Goal: Use online tool/utility: Utilize a website feature to perform a specific function

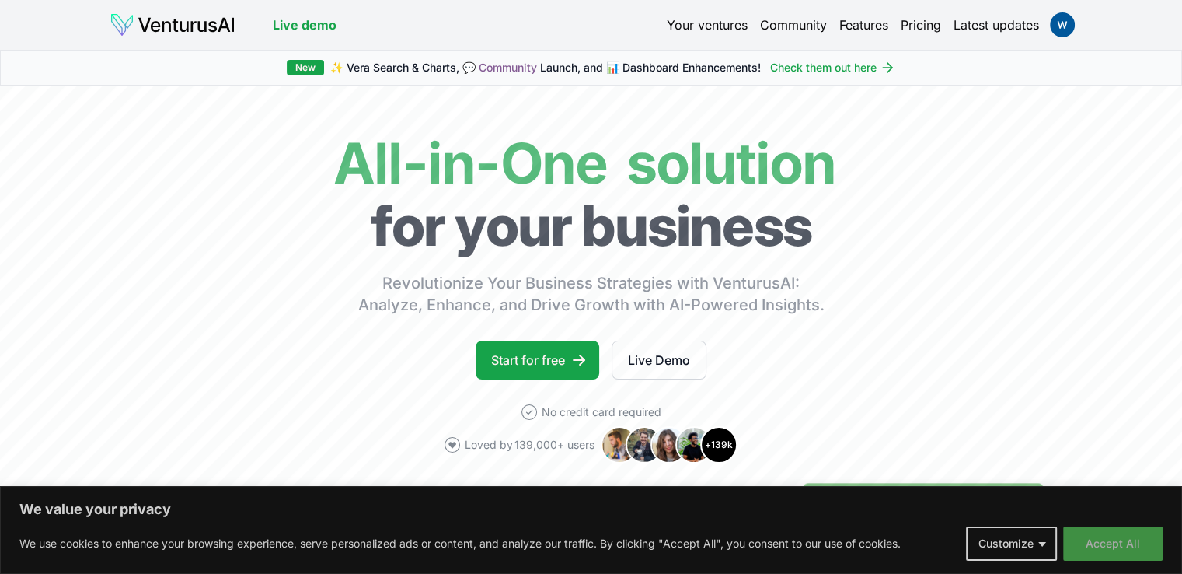
click at [1078, 548] on button "Accept All" at bounding box center [1112, 543] width 99 height 34
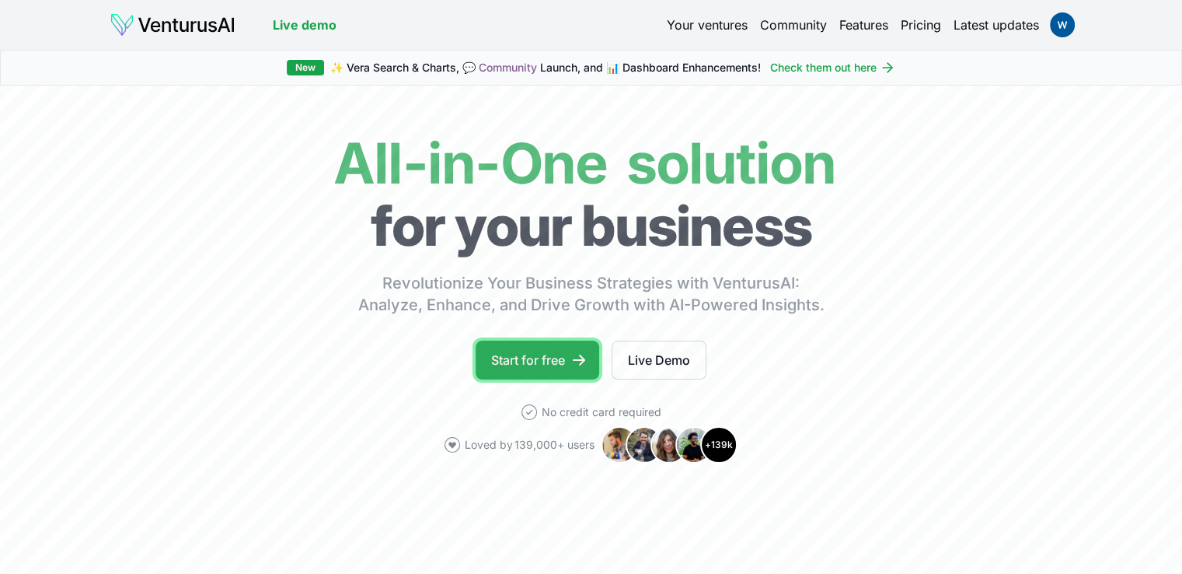
click at [535, 349] on link "Start for free" at bounding box center [538, 359] width 124 height 39
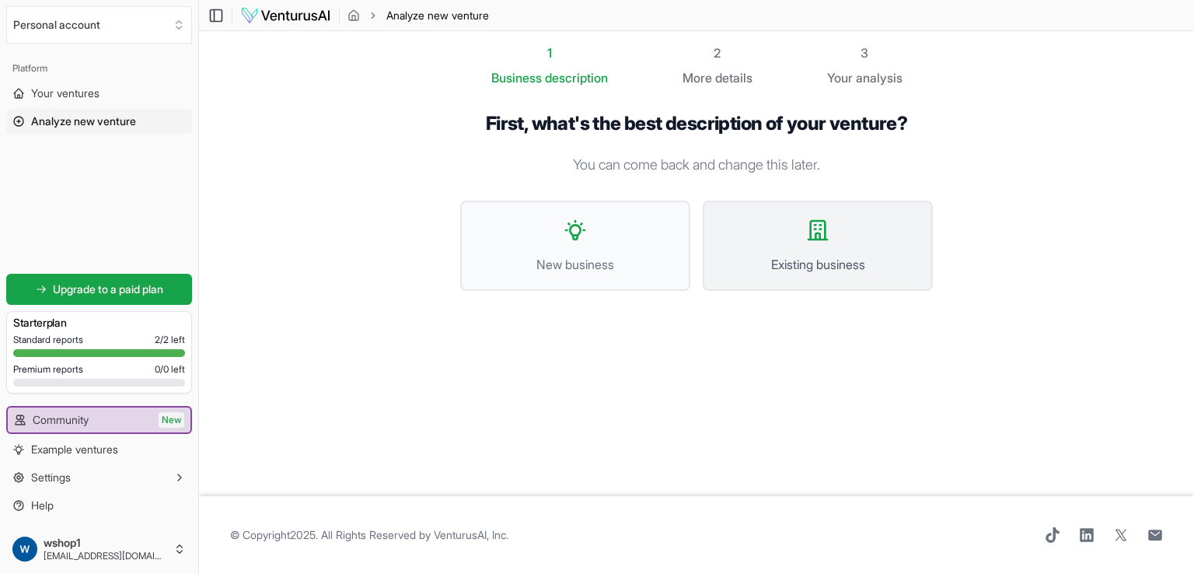
click at [736, 262] on span "Existing business" at bounding box center [818, 264] width 196 height 19
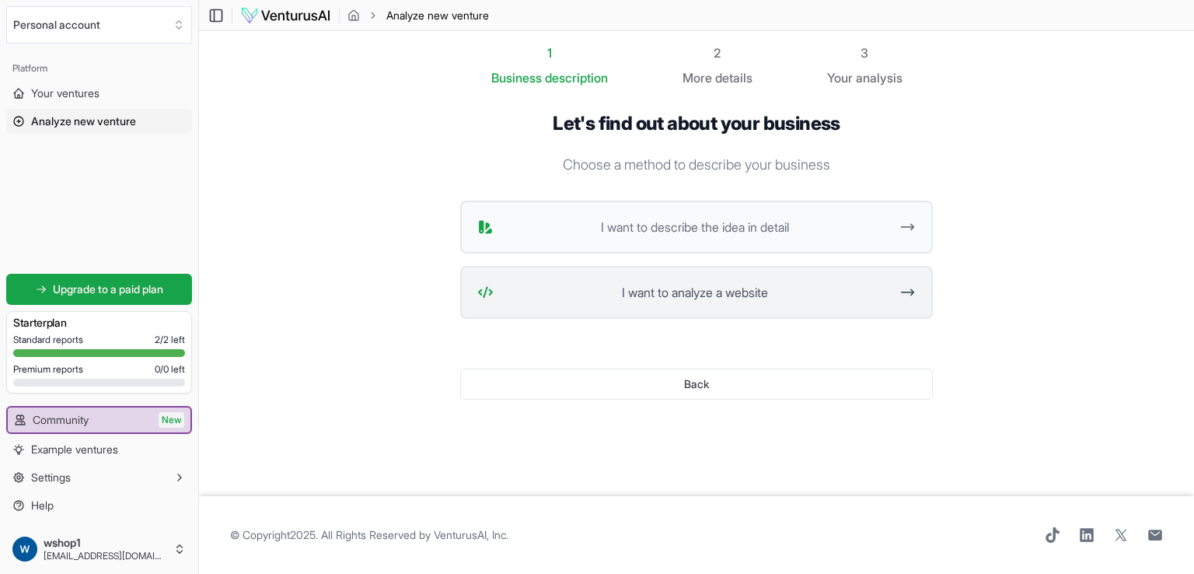
click at [749, 292] on span "I want to analyze a website" at bounding box center [694, 292] width 389 height 19
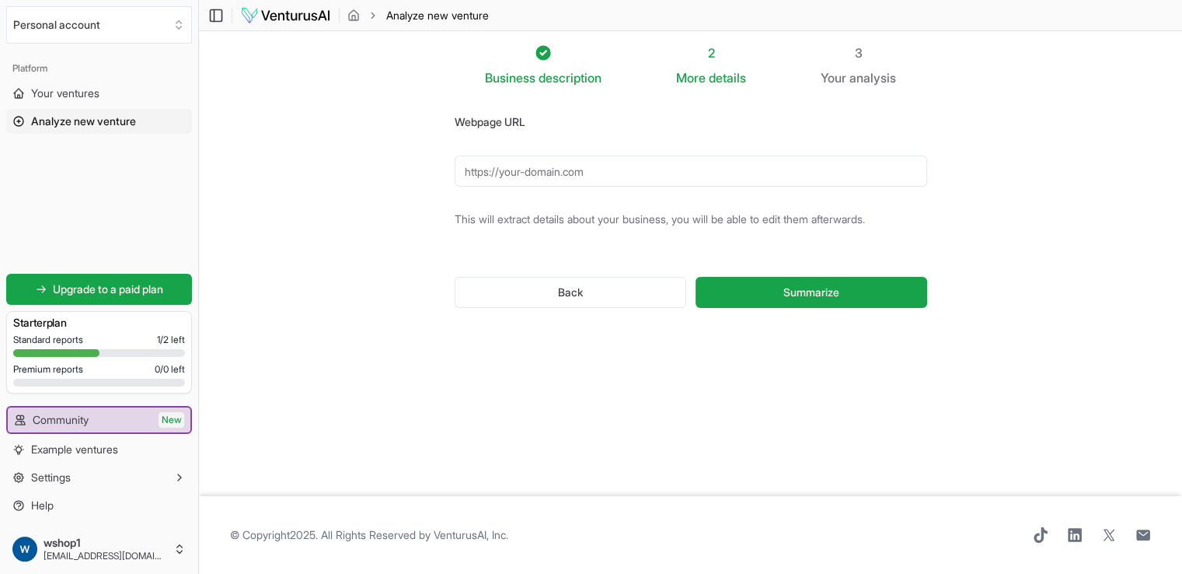
click at [644, 168] on input "Webpage URL" at bounding box center [691, 170] width 473 height 31
type input "l"
click at [644, 168] on input "bolodoflavio" at bounding box center [691, 170] width 473 height 31
click at [539, 167] on input "bolodoflavio" at bounding box center [691, 170] width 473 height 31
type input "b"
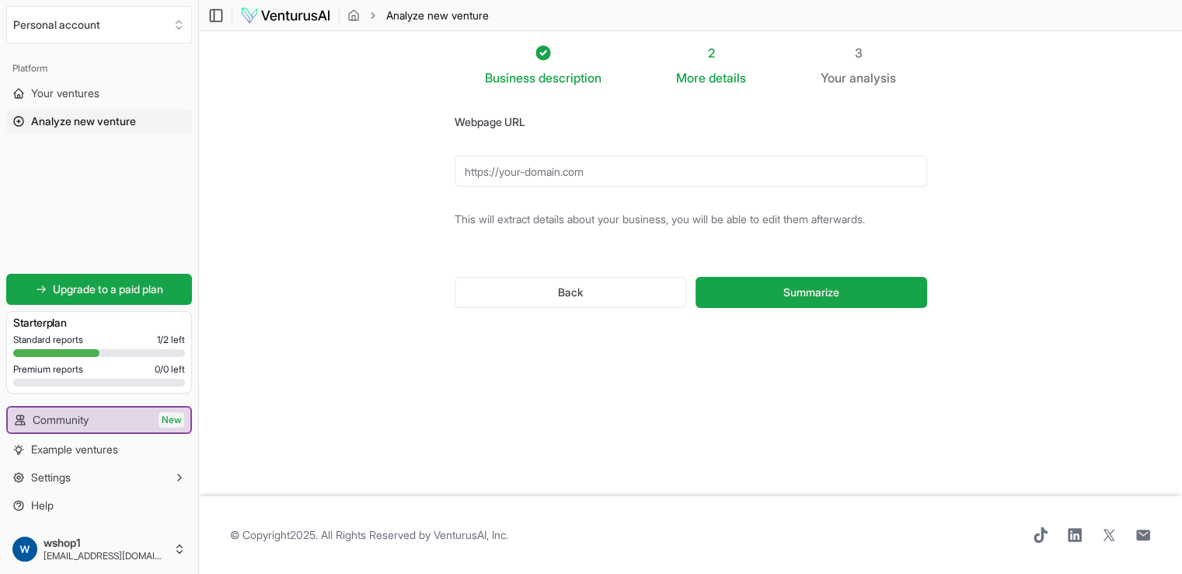
paste input "https://bolosdoflavio.com.br/"
type input "https://bolosdoflavio.com.br/"
click at [696, 277] on button "Summarize" at bounding box center [811, 292] width 231 height 31
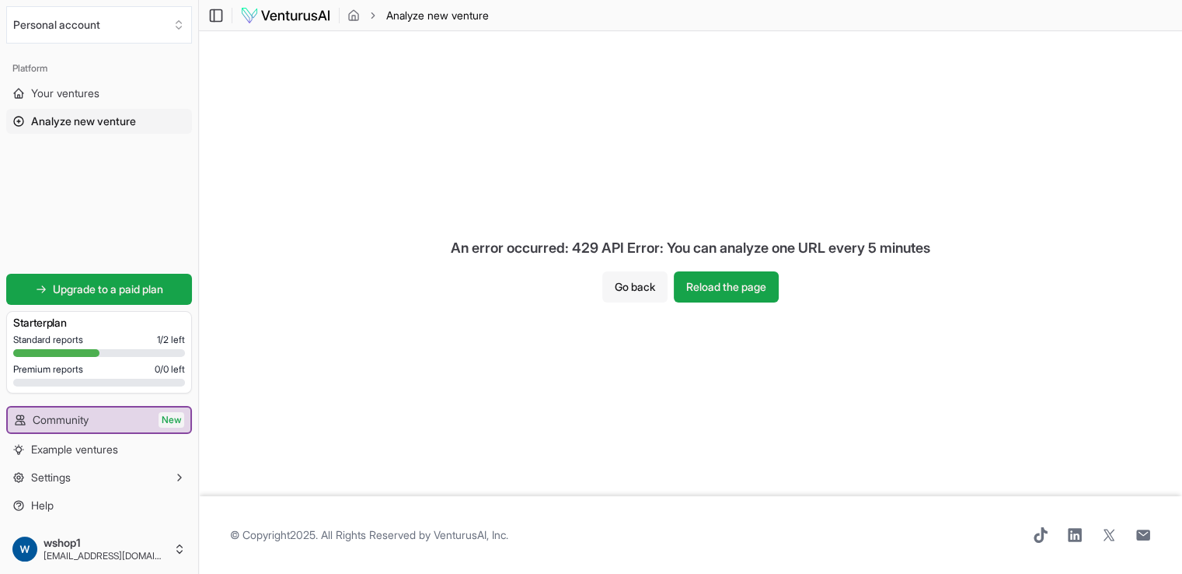
click at [637, 288] on button "Go back" at bounding box center [634, 286] width 65 height 31
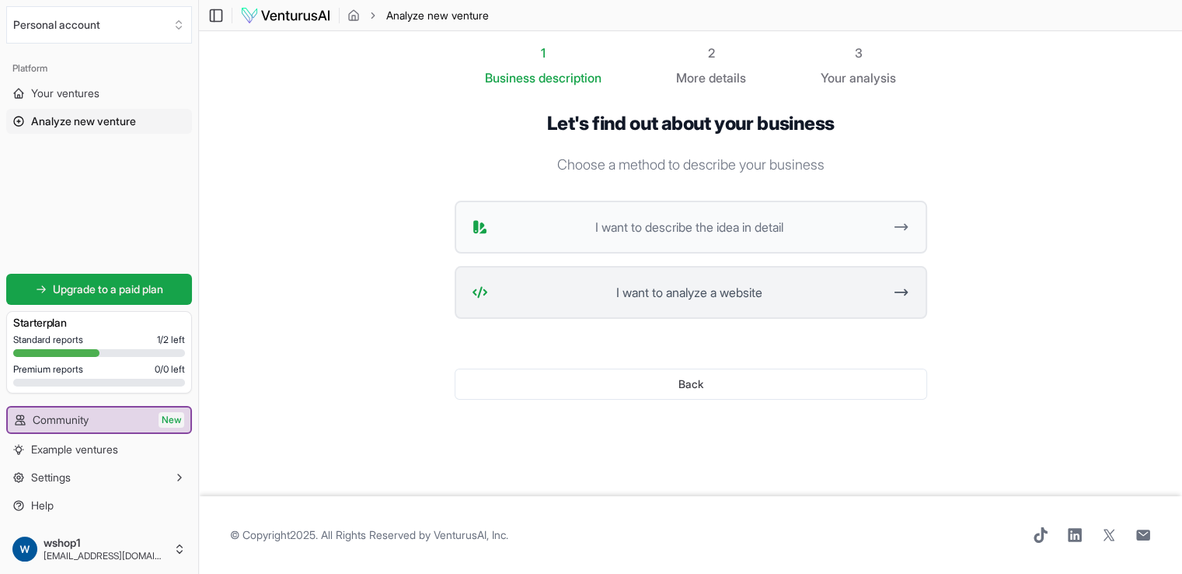
click at [881, 292] on span "I want to analyze a website" at bounding box center [688, 292] width 389 height 19
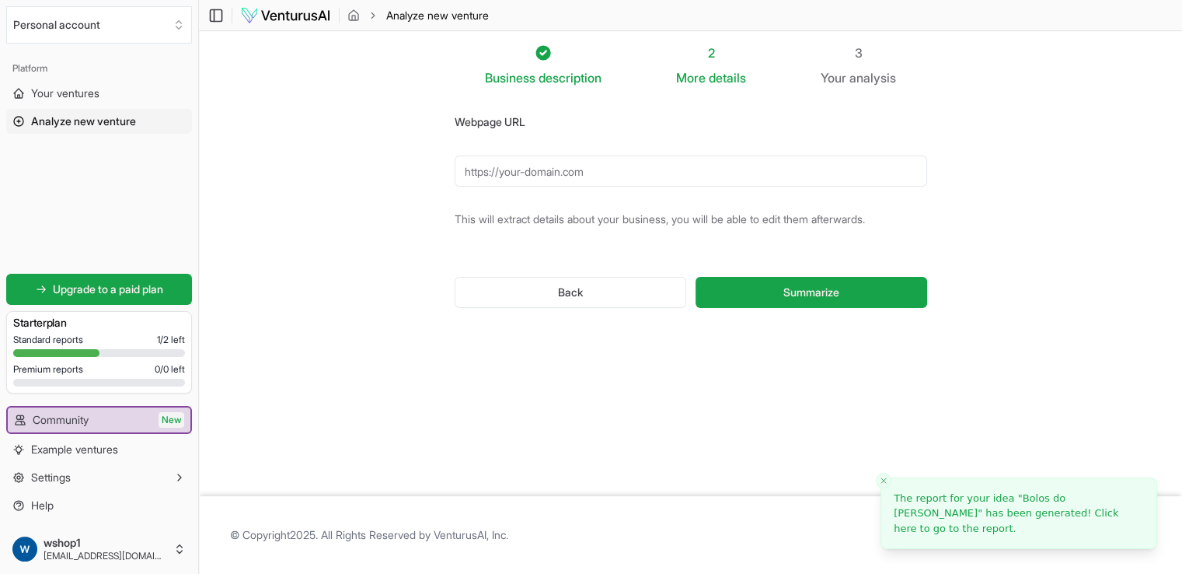
click at [881, 292] on button "Summarize" at bounding box center [811, 292] width 231 height 31
paste input "https://bolosdoflavio.com.br/"
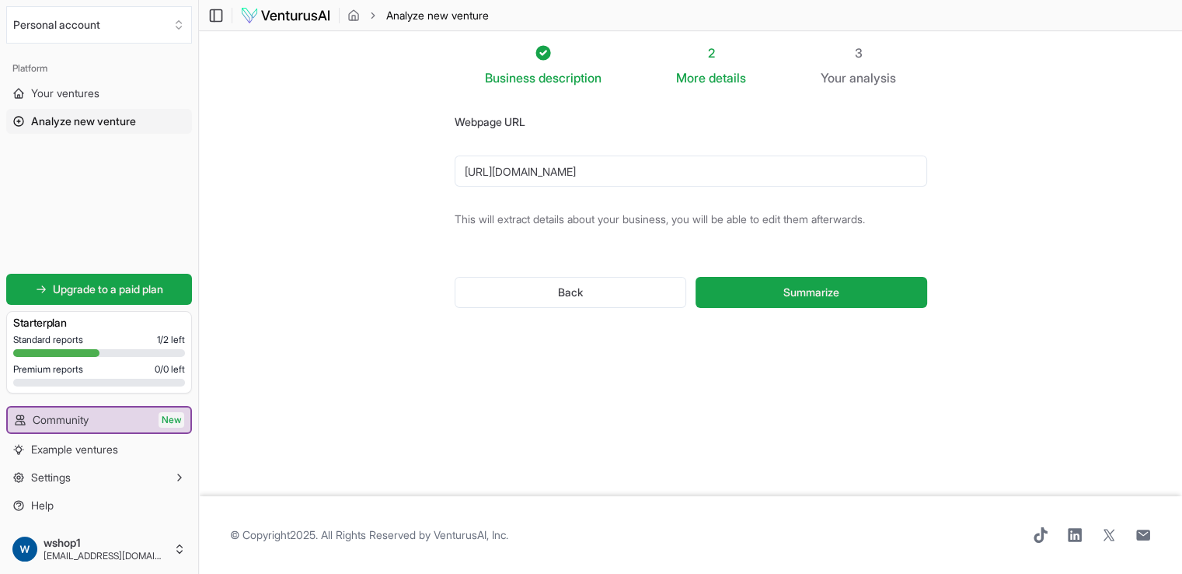
type input "https://bolosdoflavio.com.br/"
click at [881, 292] on button "Summarize" at bounding box center [811, 292] width 231 height 31
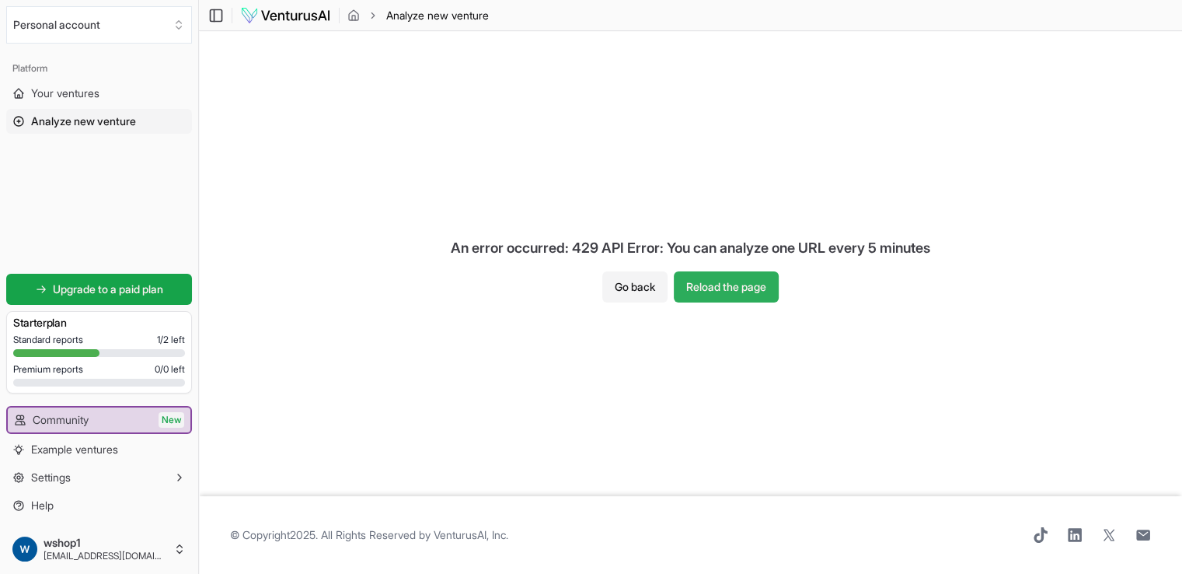
click at [761, 288] on button "Reload the page" at bounding box center [726, 286] width 105 height 31
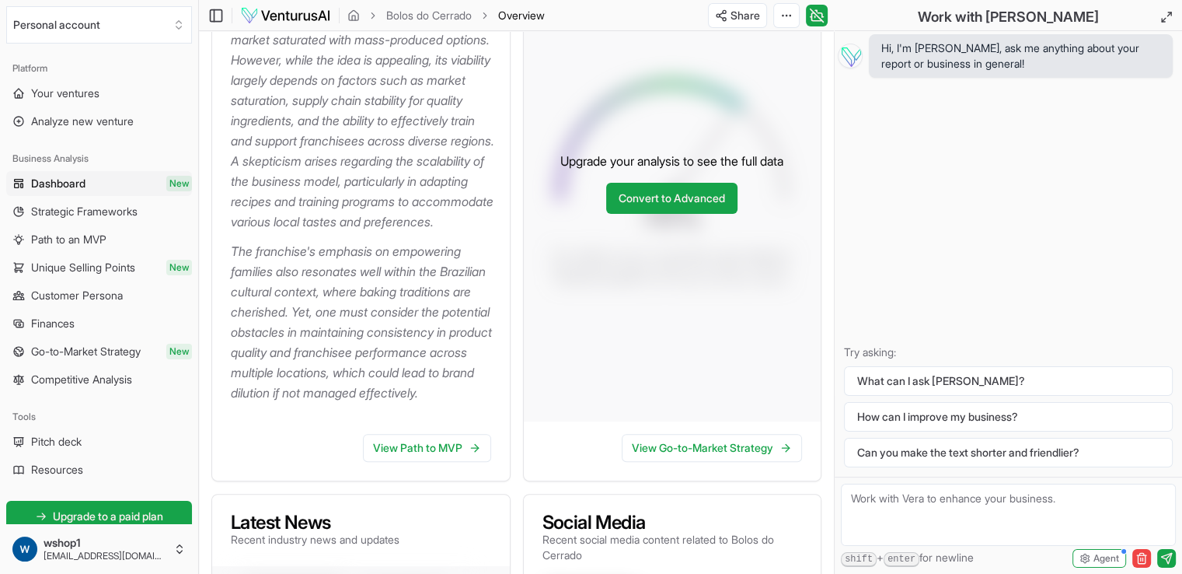
scroll to position [393, 0]
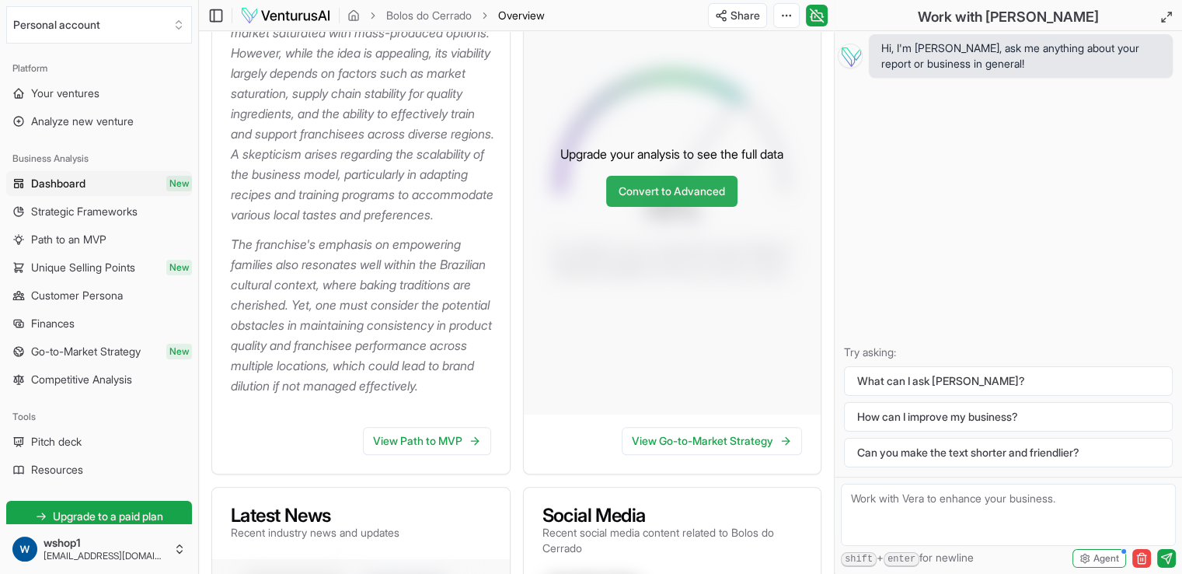
click at [724, 207] on link "Convert to Advanced" at bounding box center [671, 191] width 131 height 31
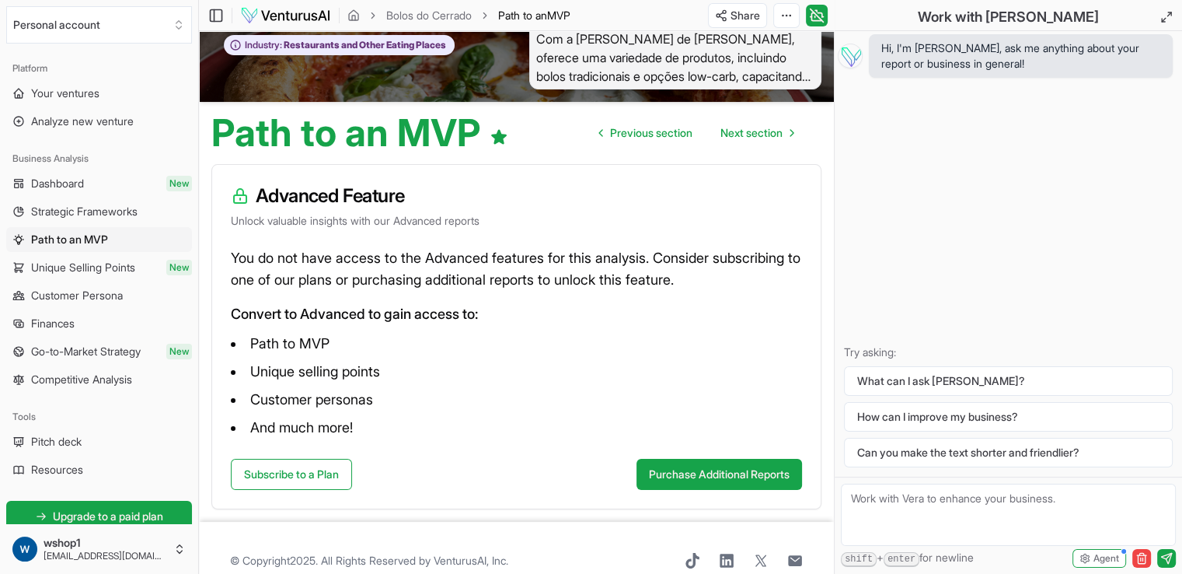
scroll to position [99, 0]
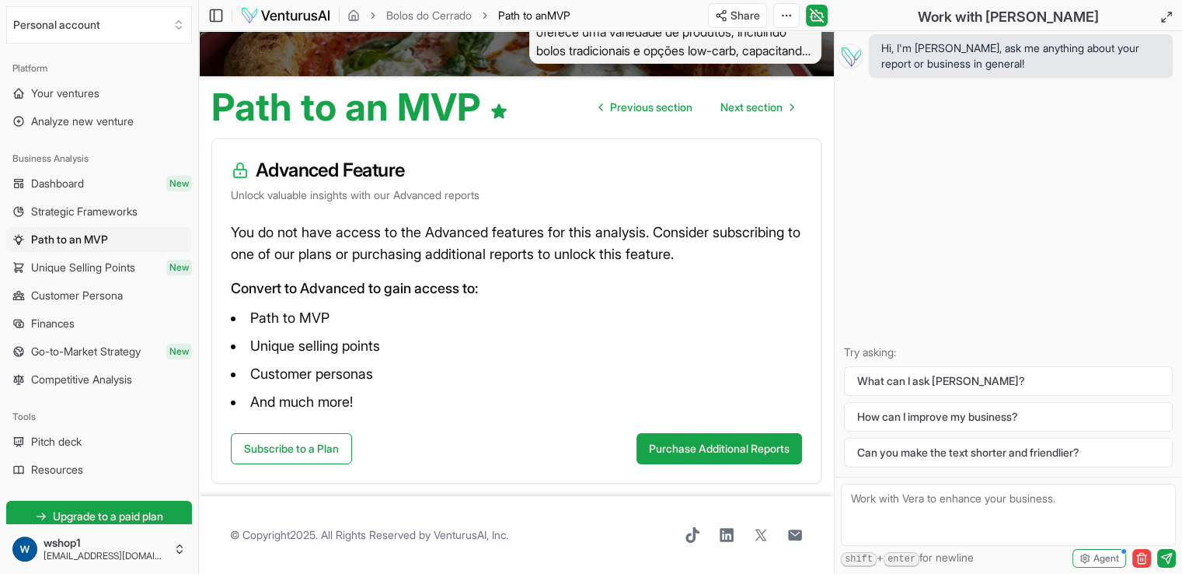
click at [574, 227] on p "You do not have access to the Advanced features for this analysis. Consider sub…" at bounding box center [516, 244] width 571 height 44
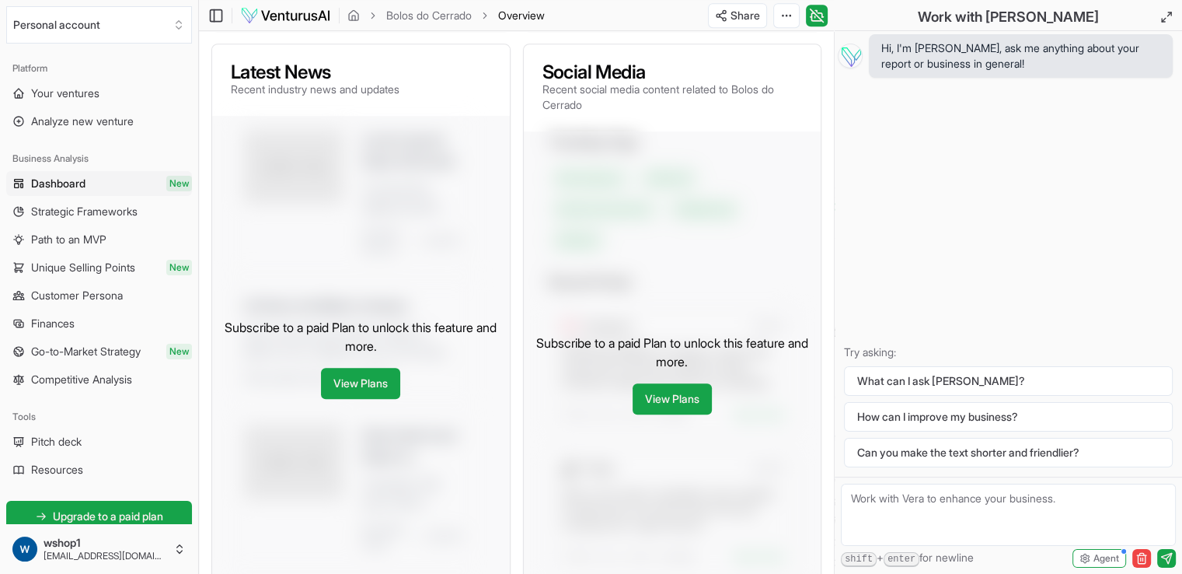
scroll to position [860, 0]
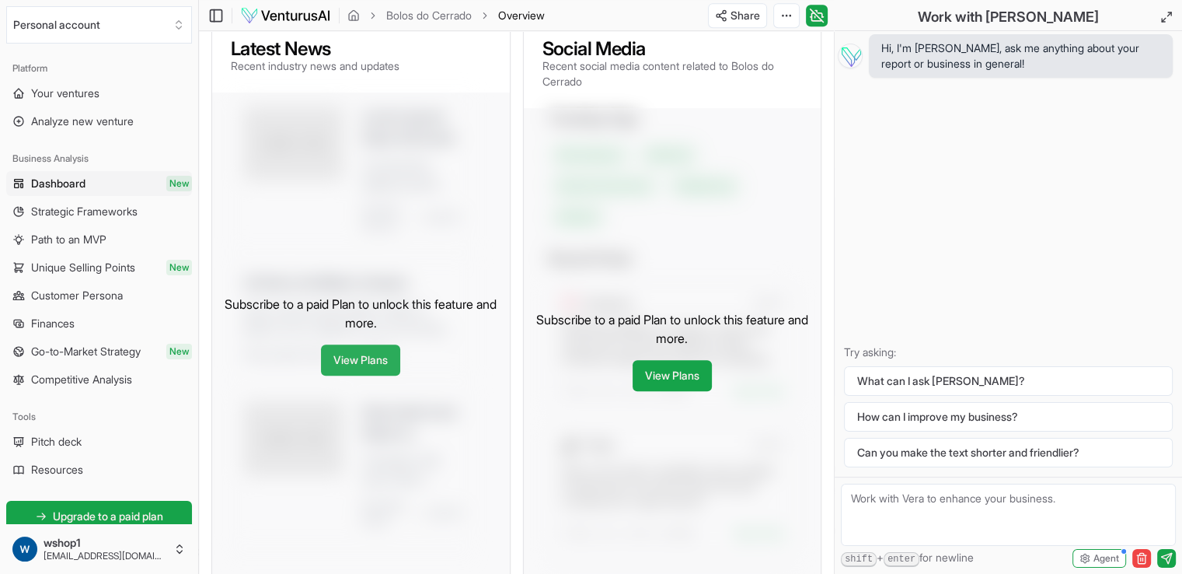
click at [388, 375] on link "View Plans" at bounding box center [360, 359] width 79 height 31
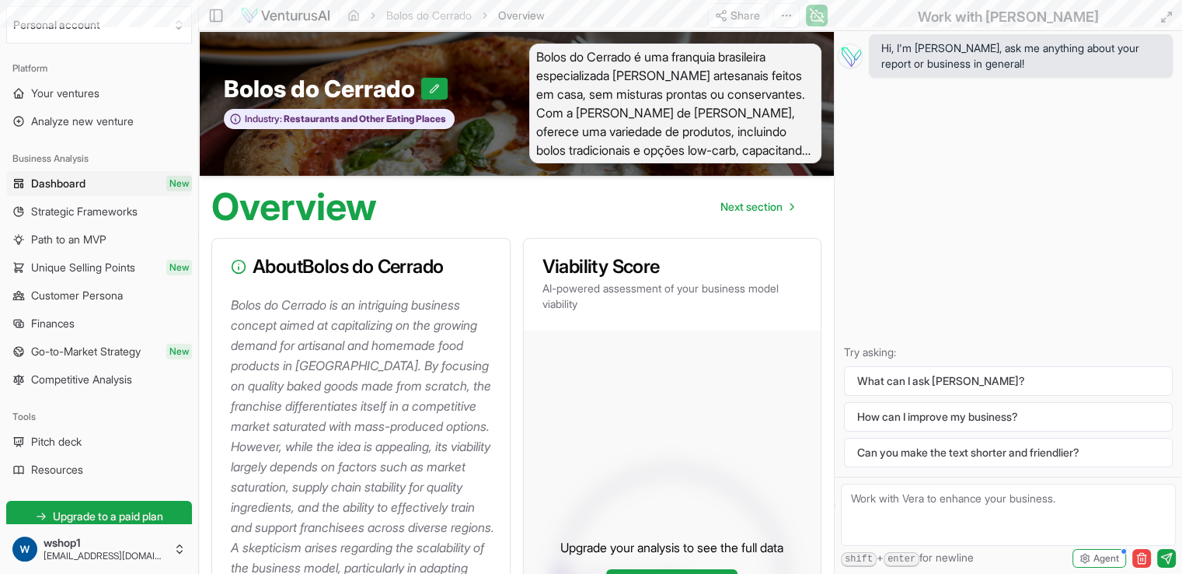
scroll to position [860, 0]
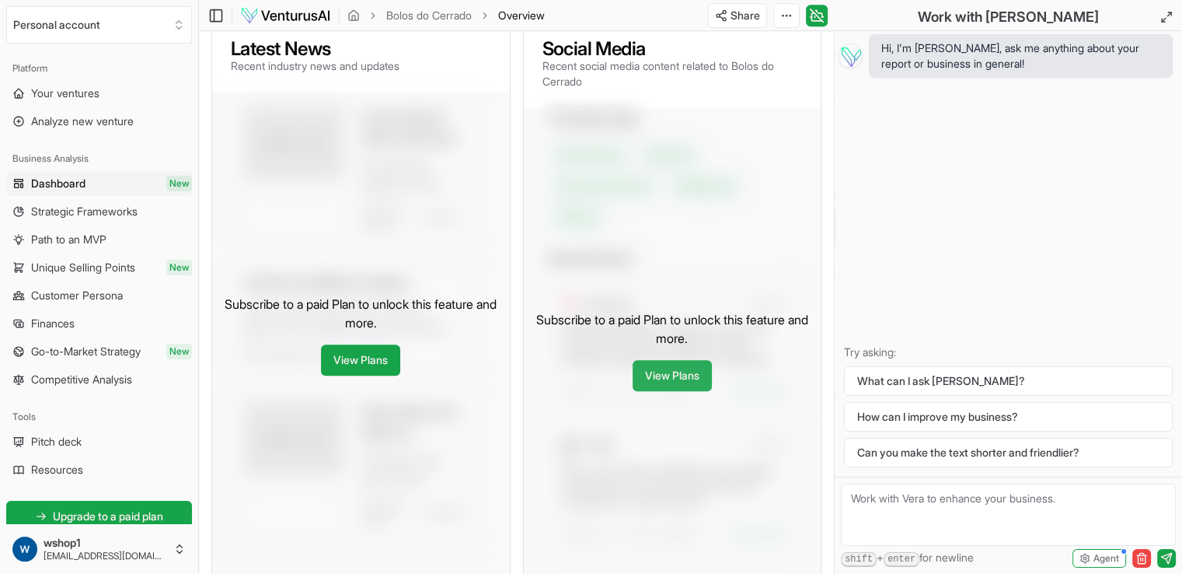
click at [684, 391] on link "View Plans" at bounding box center [672, 375] width 79 height 31
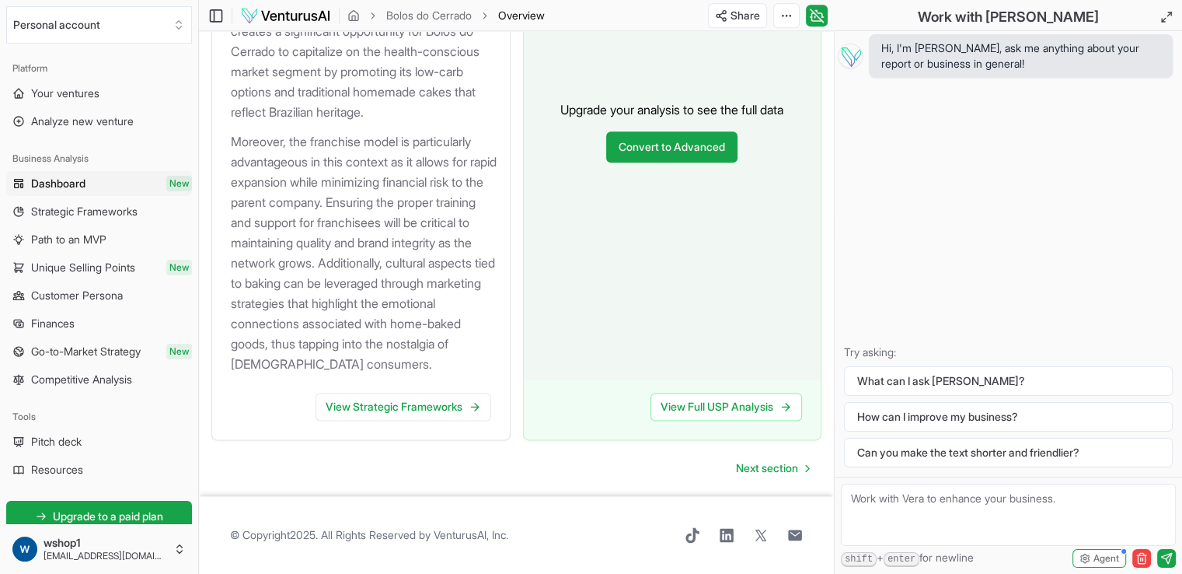
scroll to position [2118, 0]
click at [413, 408] on link "View Strategic Frameworks" at bounding box center [404, 406] width 176 height 28
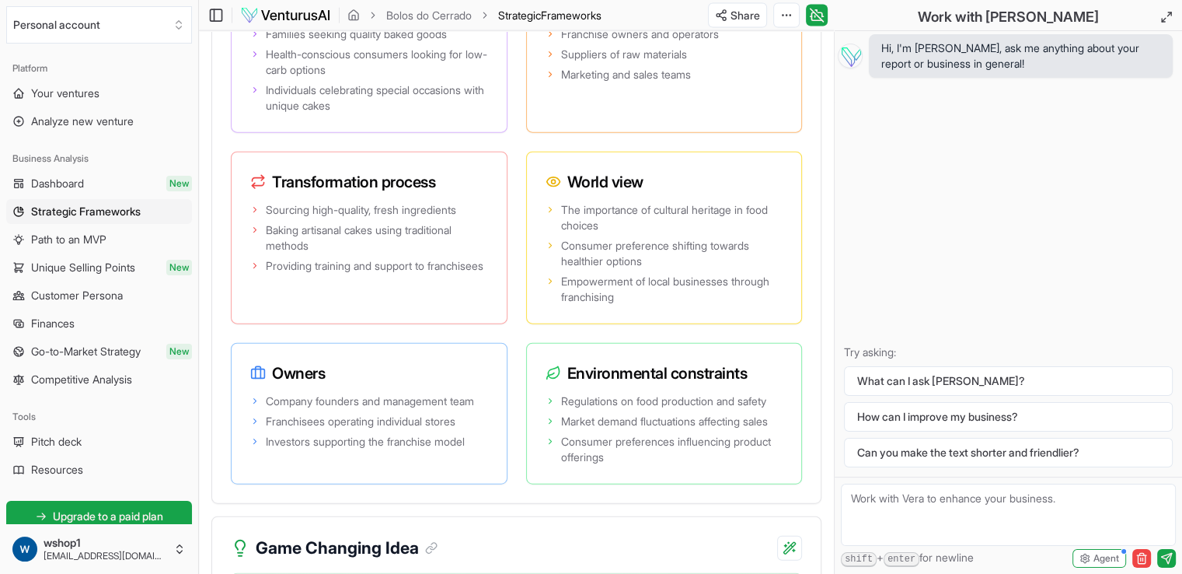
scroll to position [3428, 0]
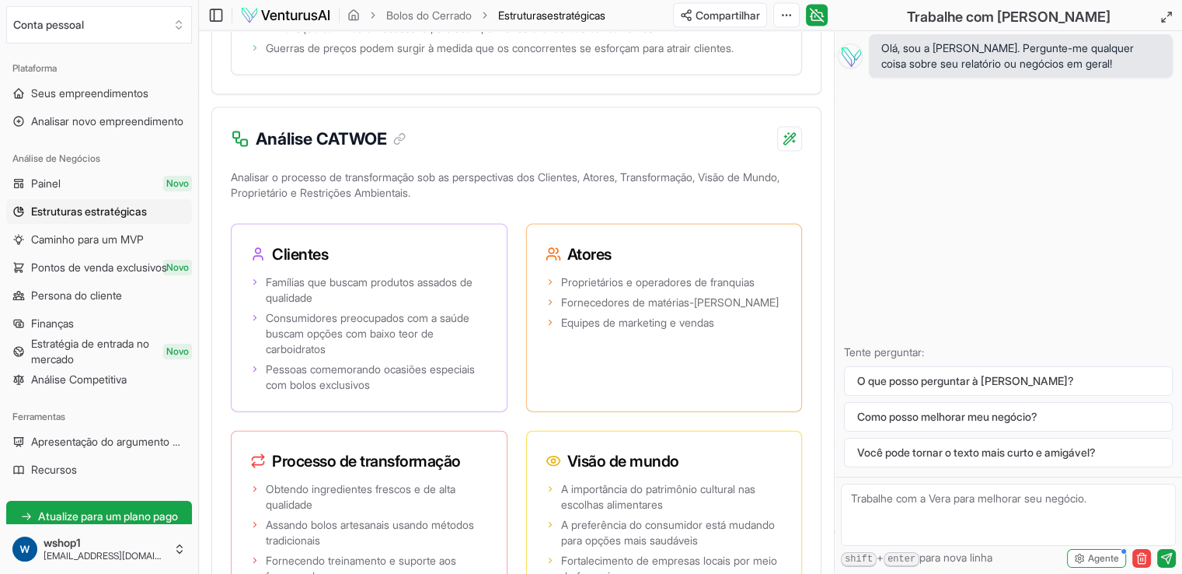
click at [1172, 260] on div "Olá, sou a [PERSON_NAME]. Pergunte-me qualquer coisa sobre seu relatório ou neg…" at bounding box center [1008, 253] width 347 height 445
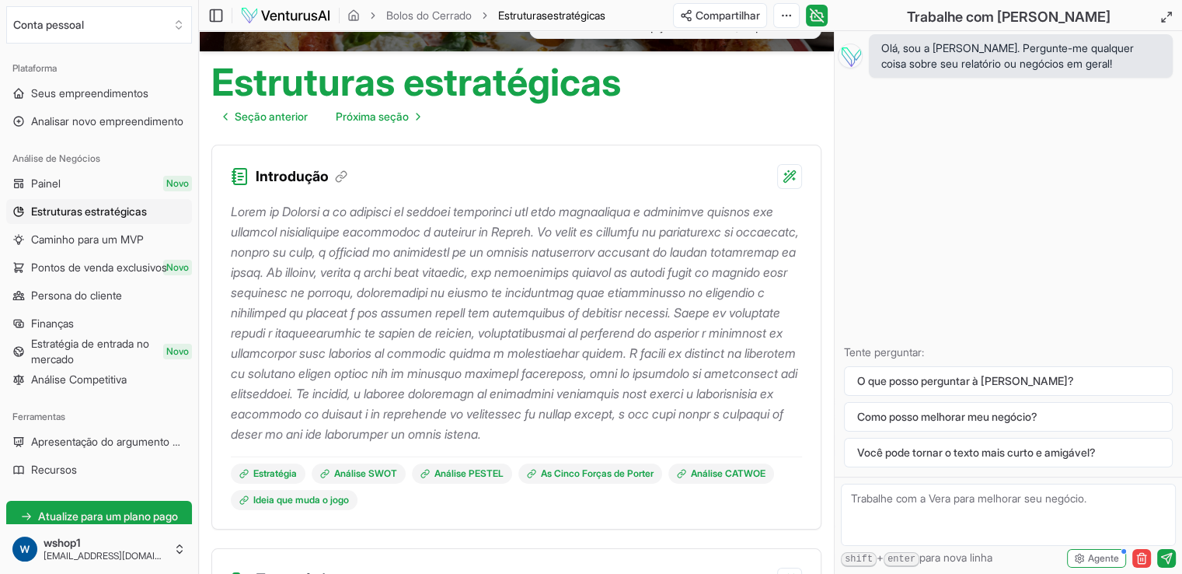
scroll to position [155, 0]
